Goal: Find specific page/section: Find specific page/section

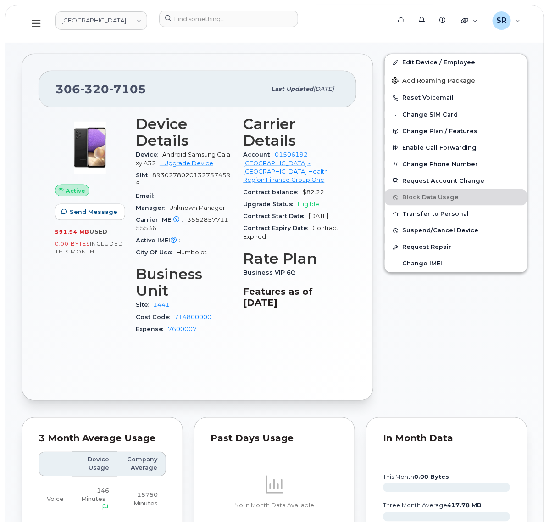
scroll to position [229, 0]
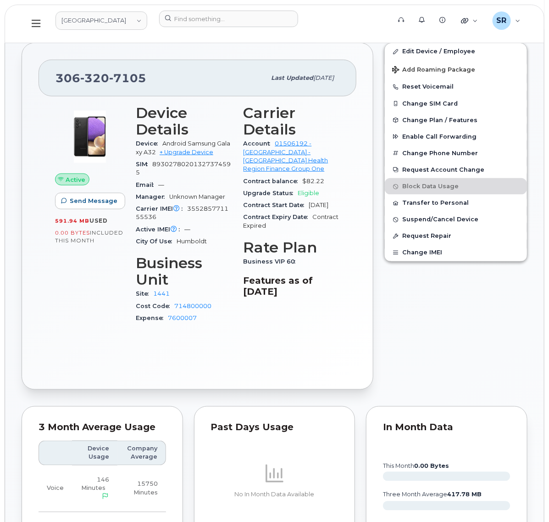
click at [436, 395] on div "Edit Device / Employee Add Roaming Package Reset Voicemail Change SIM Card Chan…" at bounding box center [456, 216] width 154 height 358
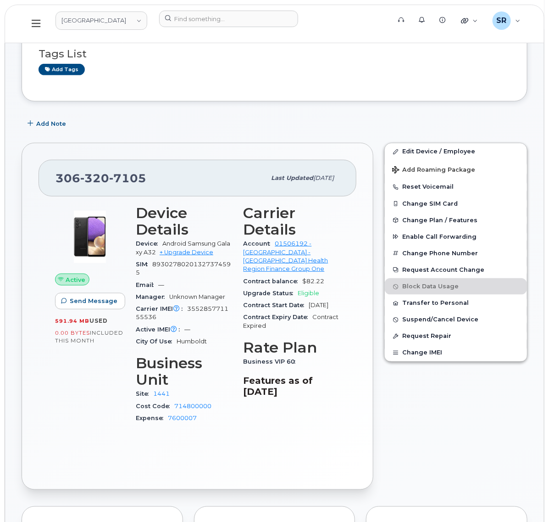
scroll to position [0, 0]
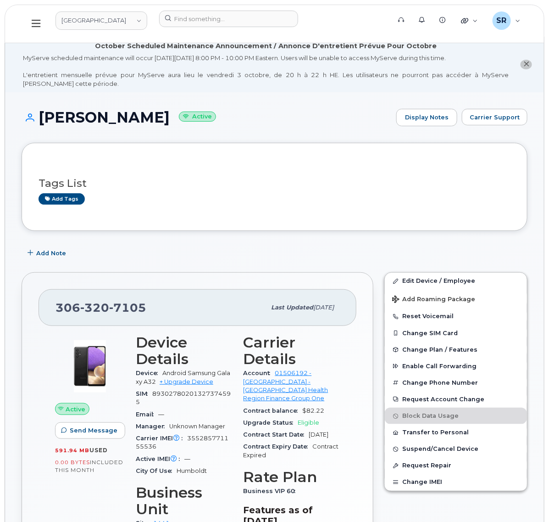
click at [375, 214] on div "Tags List Add tags" at bounding box center [275, 187] width 472 height 54
click at [350, 125] on h1 "[PERSON_NAME] Active" at bounding box center [207, 117] width 370 height 16
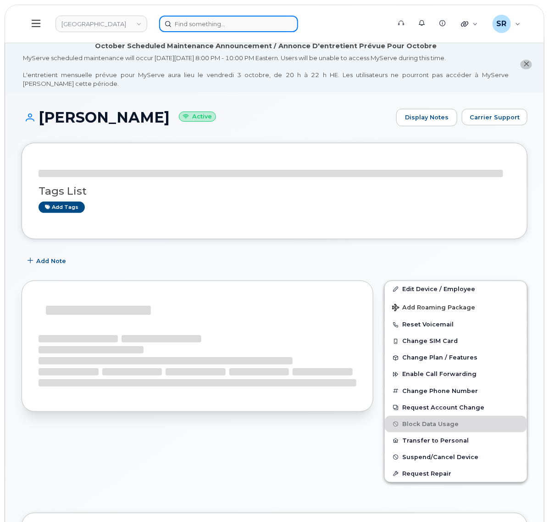
click at [298, 21] on input at bounding box center [228, 24] width 139 height 17
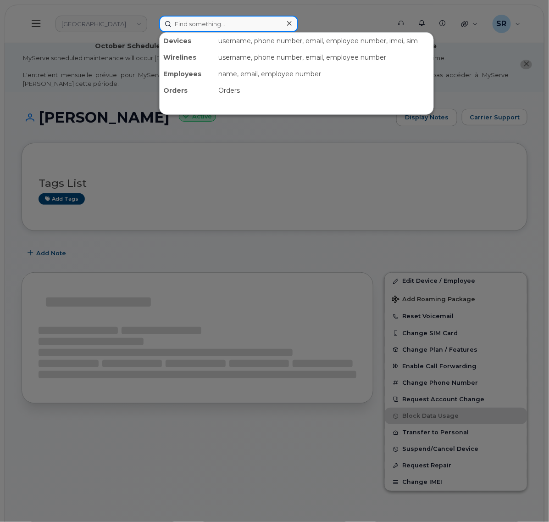
paste input "Karen Holloway"
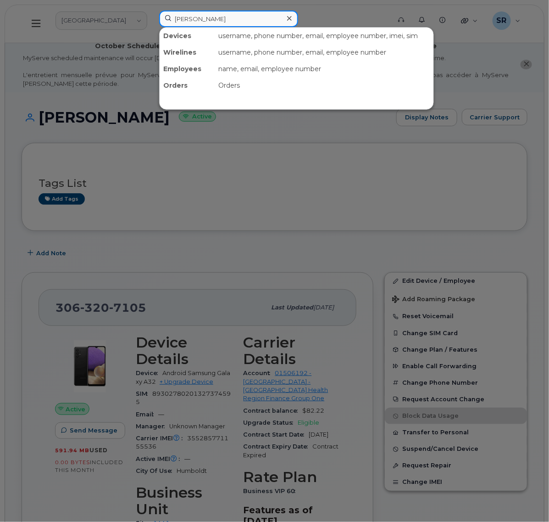
type input "Karen Holloway"
